Goal: Information Seeking & Learning: Learn about a topic

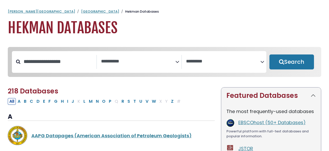
select select "Database Subject Filter"
select select "Database Vendors Filter"
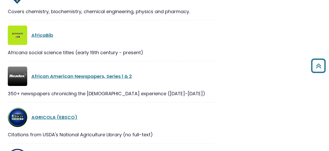
scroll to position [398, 0]
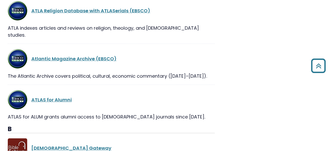
scroll to position [1283, 0]
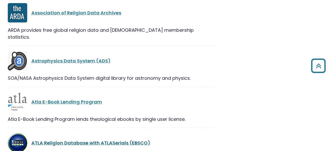
click at [74, 140] on link "ATLA Religion Database with ATLASerials (EBSCO)" at bounding box center [90, 143] width 119 height 6
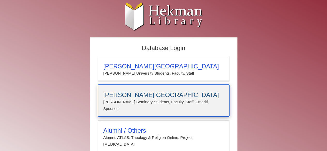
click at [150, 95] on h3 "[PERSON_NAME][GEOGRAPHIC_DATA]" at bounding box center [164, 95] width 121 height 7
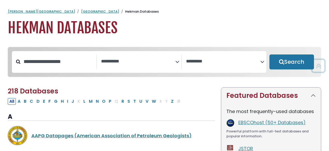
select select "Database Subject Filter"
select select "Database Vendors Filter"
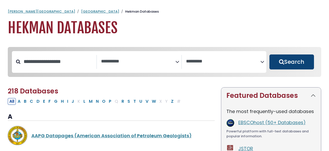
click at [286, 64] on button "Search" at bounding box center [291, 62] width 45 height 15
select select "Database Subject Filter"
select select "Database Vendors Filter"
click at [283, 64] on button "Search" at bounding box center [291, 62] width 45 height 15
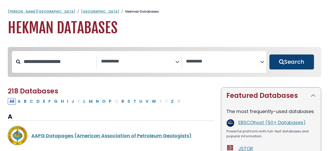
click at [283, 64] on button "Search" at bounding box center [291, 62] width 45 height 15
select select "Database Subject Filter"
select select "Database Vendors Filter"
click at [283, 64] on button "Search" at bounding box center [291, 62] width 45 height 15
select select "Database Subject Filter"
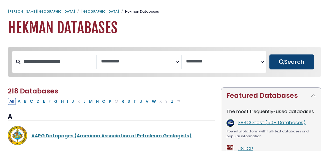
select select "Database Vendors Filter"
select select "Database Subject Filter"
select select "Database Vendors Filter"
select select "Database Subject Filter"
select select "Database Vendors Filter"
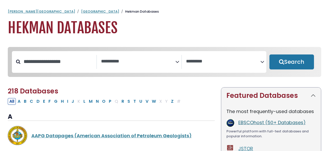
click at [282, 124] on link "EBSCOhost (50+ Databases)" at bounding box center [271, 123] width 67 height 6
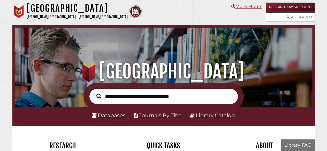
scroll to position [98, 295]
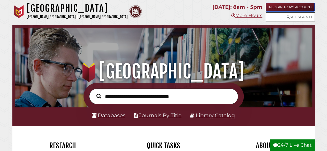
click at [282, 8] on link "Login to My Account" at bounding box center [290, 7] width 49 height 9
